Goal: Transaction & Acquisition: Purchase product/service

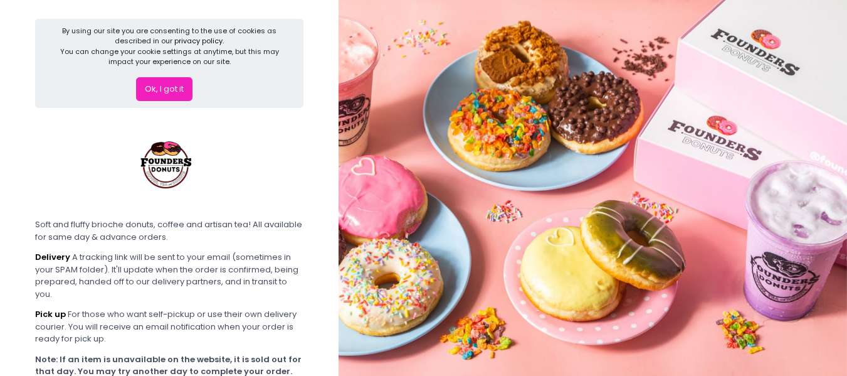
click at [168, 85] on button "Ok, I got it" at bounding box center [164, 89] width 56 height 24
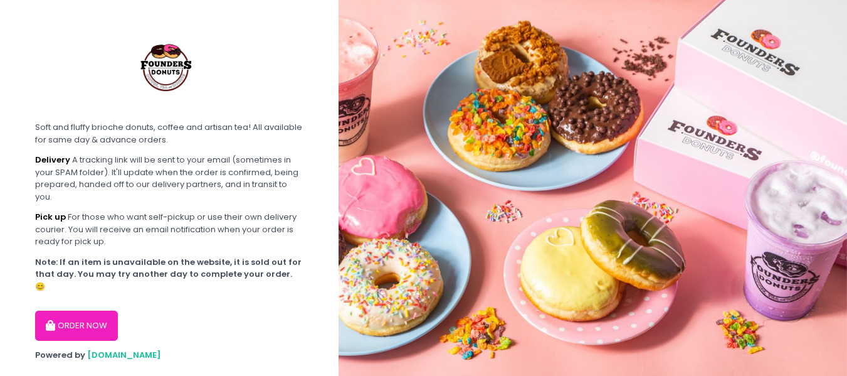
click at [63, 310] on button "ORDER NOW" at bounding box center [76, 325] width 83 height 30
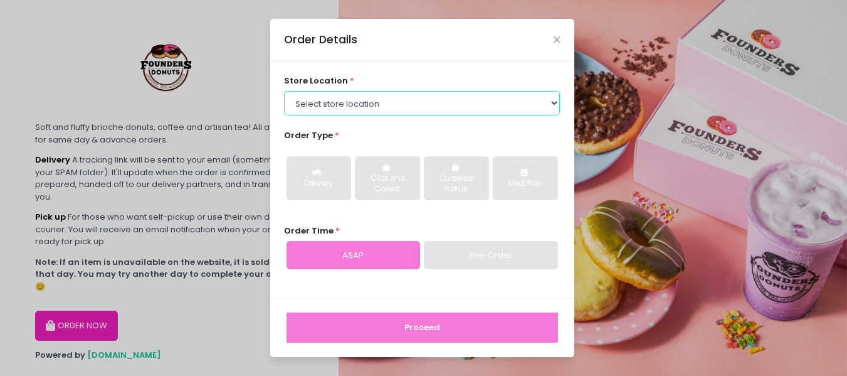
click at [332, 102] on select "Select store location Founders Donuts - [PERSON_NAME] Founders Donuts - [GEOGRA…" at bounding box center [422, 103] width 276 height 24
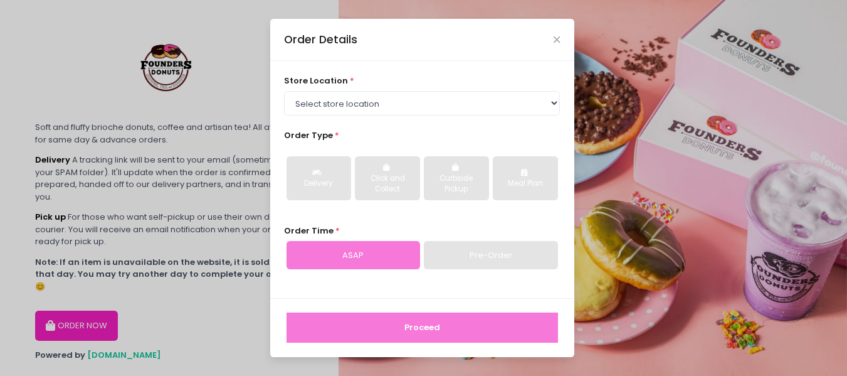
click at [435, 70] on div "store location * Select store location Founders Donuts - Zobel Roxas Makati Fou…" at bounding box center [422, 179] width 304 height 237
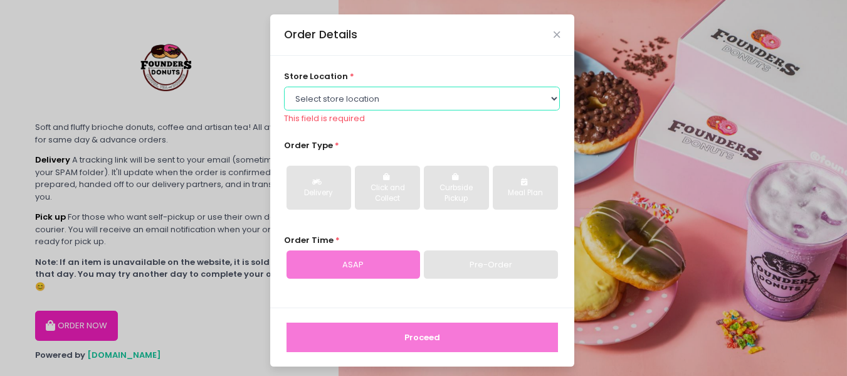
click at [546, 95] on select "Select store location Founders Donuts - [PERSON_NAME] Founders Donuts - [GEOGRA…" at bounding box center [422, 99] width 276 height 24
select select "6823519f7f461c106b9614ee"
click at [284, 91] on select "Select store location Founders Donuts - [PERSON_NAME] Founders Donuts - [GEOGRA…" at bounding box center [422, 99] width 276 height 24
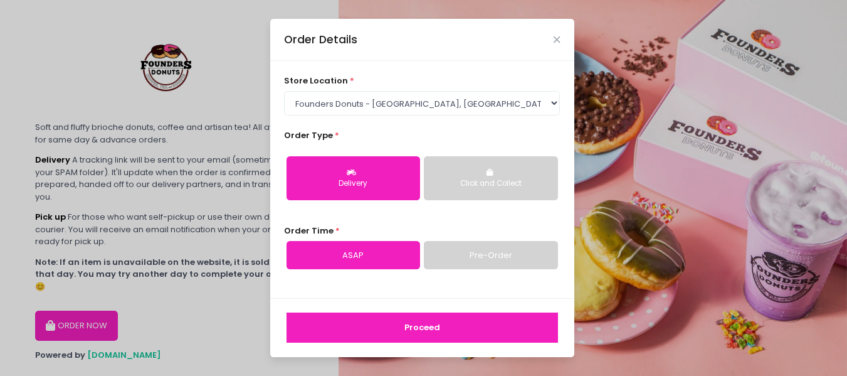
click at [408, 174] on button "Delivery" at bounding box center [354, 178] width 134 height 44
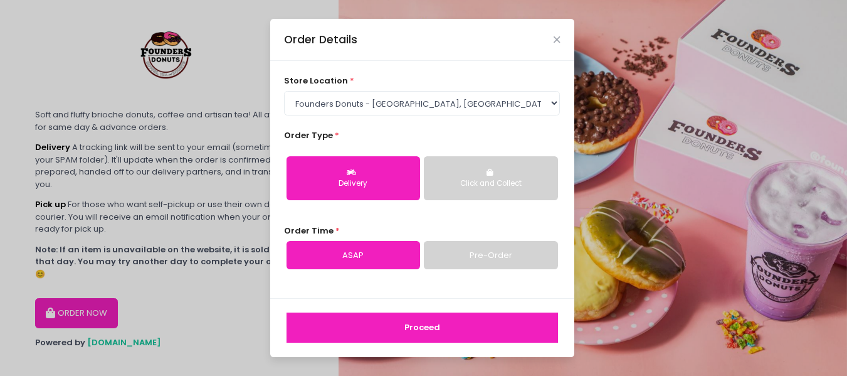
scroll to position [16, 0]
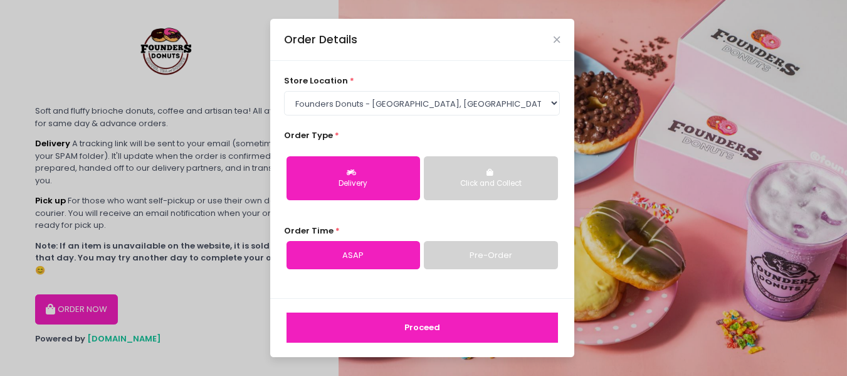
click at [384, 334] on button "Proceed" at bounding box center [423, 327] width 272 height 30
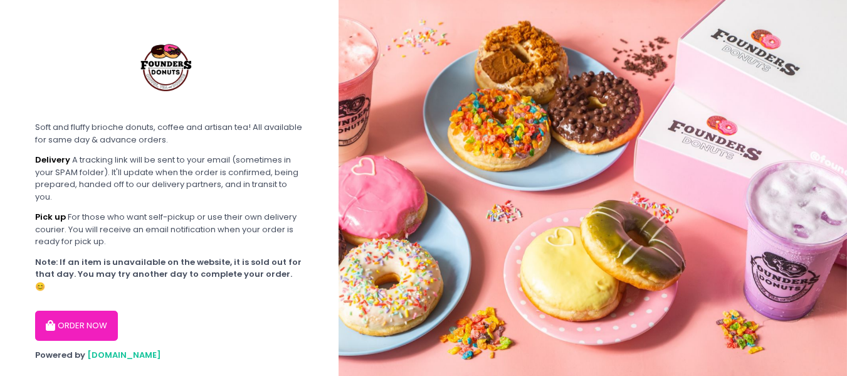
click at [58, 310] on button "ORDER NOW" at bounding box center [76, 325] width 83 height 30
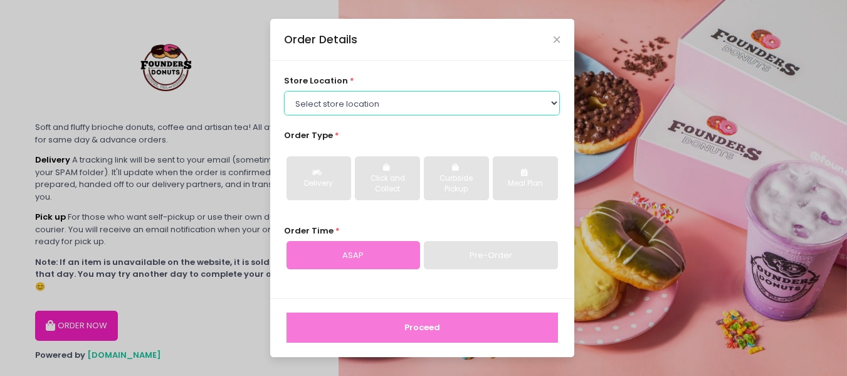
click at [389, 102] on select "Select store location Founders Donuts - [PERSON_NAME] Founders Donuts - [GEOGRA…" at bounding box center [422, 103] width 276 height 24
select select "6823519f7f461c106b9614ee"
click at [284, 91] on select "Select store location Founders Donuts - [PERSON_NAME] Founders Donuts - [GEOGRA…" at bounding box center [422, 103] width 276 height 24
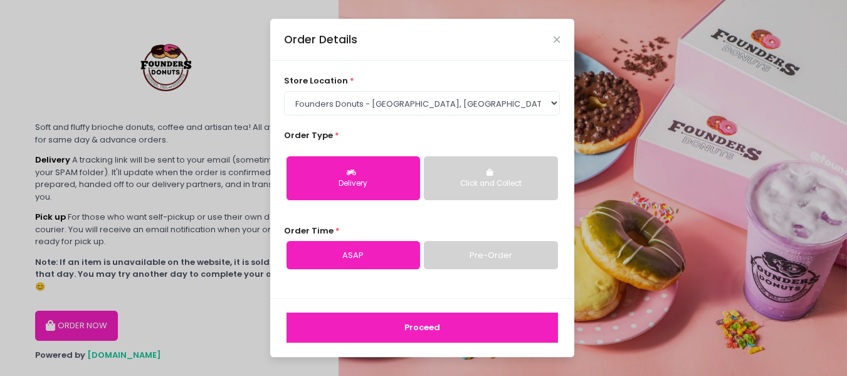
click at [463, 176] on button "Click and Collect" at bounding box center [491, 178] width 134 height 44
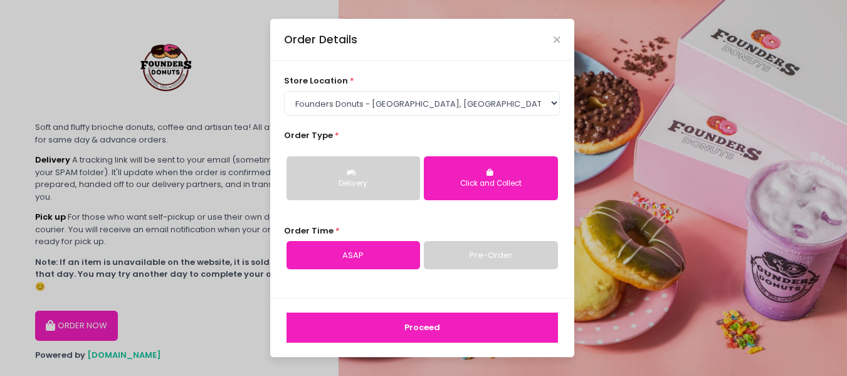
scroll to position [16, 0]
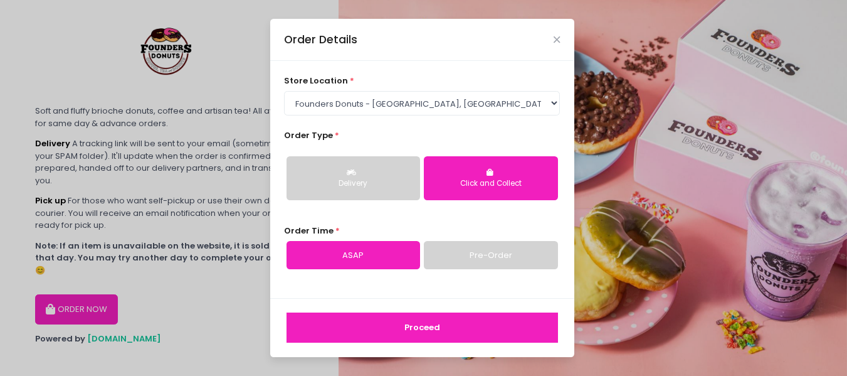
click at [403, 321] on button "Proceed" at bounding box center [423, 327] width 272 height 30
